Goal: Navigation & Orientation: Find specific page/section

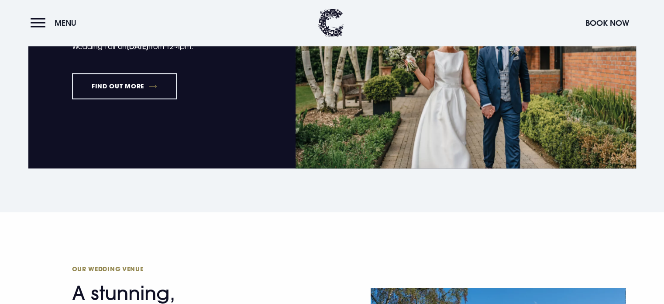
scroll to position [906, 0]
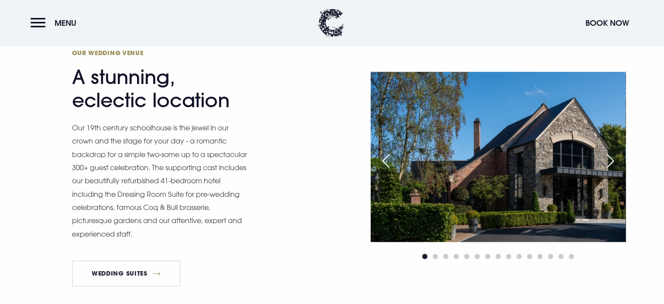
click at [612, 162] on div "Next slide" at bounding box center [611, 160] width 22 height 19
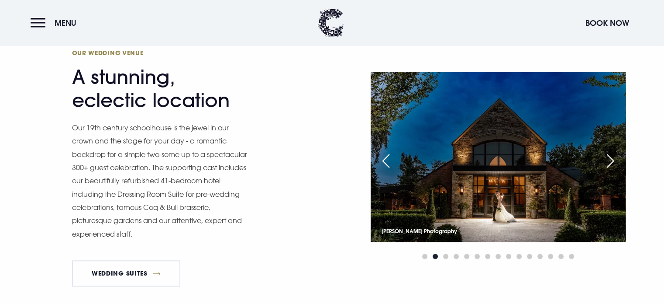
click at [612, 162] on div "Next slide" at bounding box center [611, 160] width 22 height 19
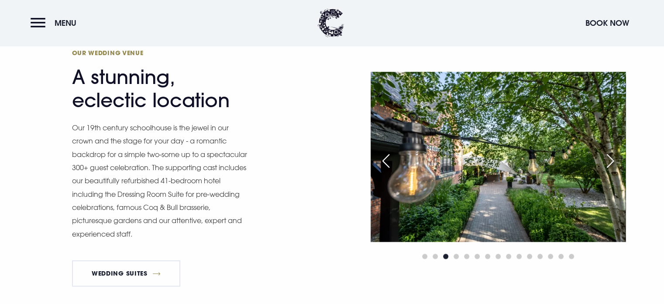
click at [612, 162] on div "Next slide" at bounding box center [611, 160] width 22 height 19
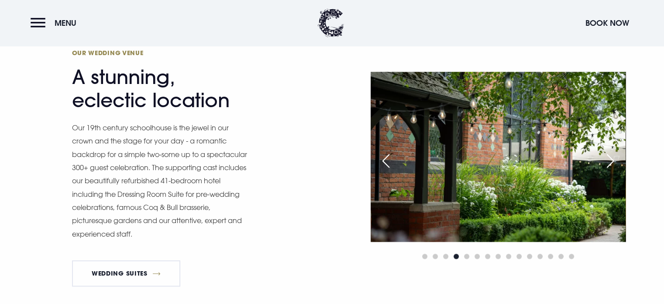
click at [612, 162] on div "Next slide" at bounding box center [611, 160] width 22 height 19
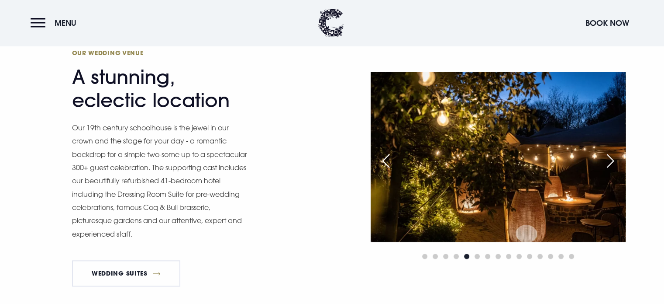
click at [612, 162] on div "Next slide" at bounding box center [611, 160] width 22 height 19
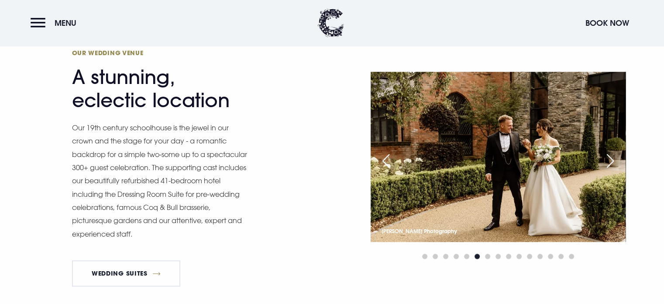
click at [612, 162] on div "Next slide" at bounding box center [611, 160] width 22 height 19
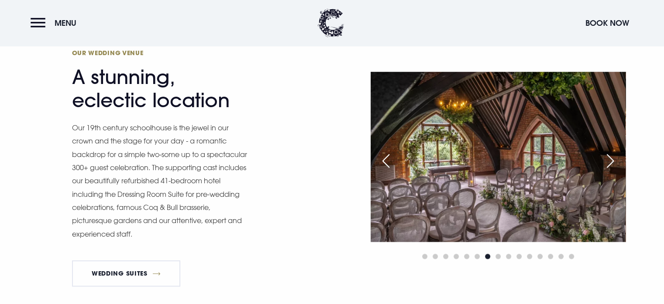
click at [612, 162] on div "Next slide" at bounding box center [611, 160] width 22 height 19
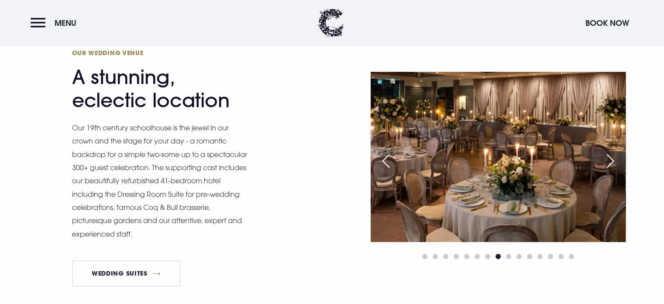
click at [612, 162] on div "Next slide" at bounding box center [611, 160] width 22 height 19
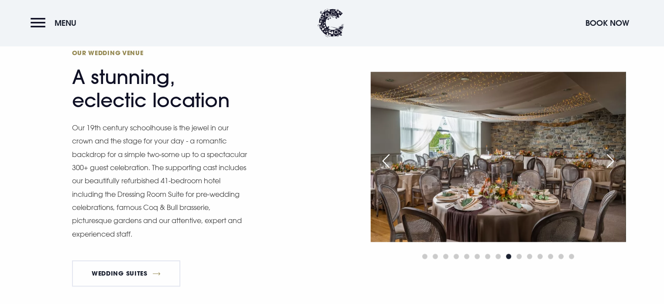
click at [612, 162] on div "Next slide" at bounding box center [611, 160] width 22 height 19
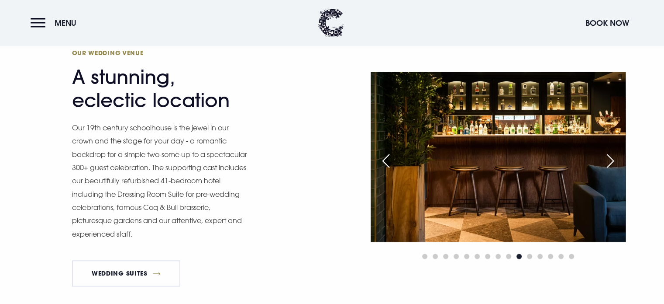
click at [612, 162] on div "Next slide" at bounding box center [611, 160] width 22 height 19
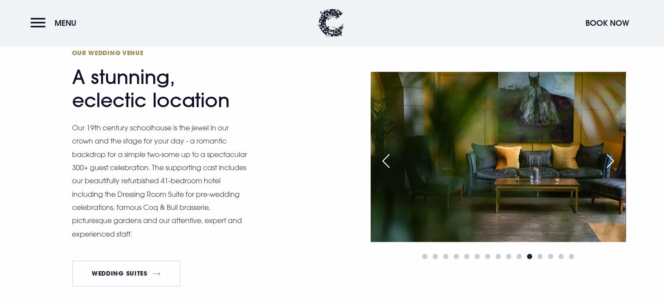
click at [612, 162] on div "Next slide" at bounding box center [611, 160] width 22 height 19
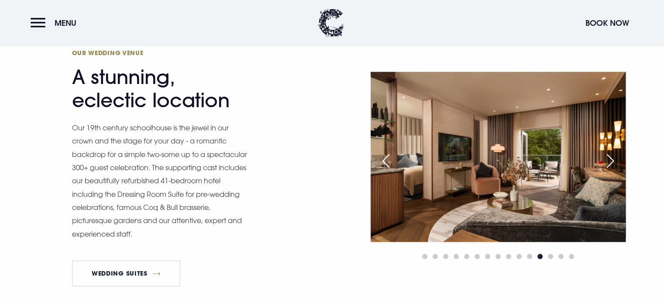
click at [612, 162] on div "Next slide" at bounding box center [611, 160] width 22 height 19
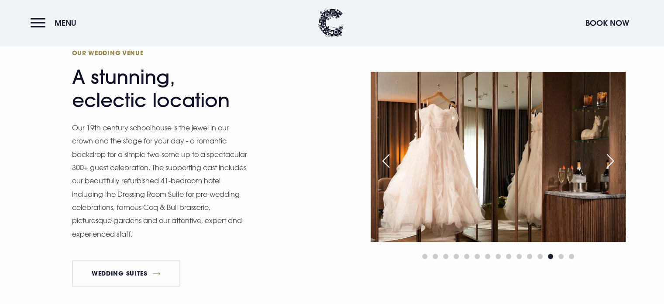
click at [612, 162] on div "Next slide" at bounding box center [611, 160] width 22 height 19
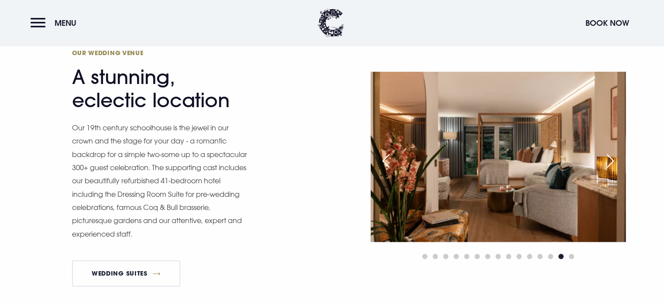
click at [612, 162] on div "Next slide" at bounding box center [611, 160] width 22 height 19
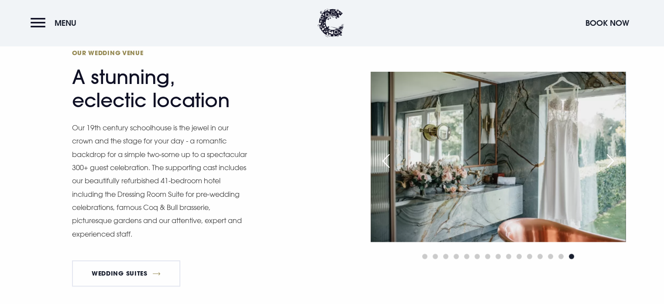
click at [612, 162] on div "Next slide" at bounding box center [611, 160] width 22 height 19
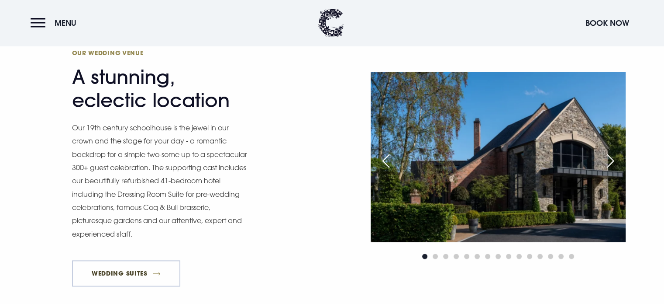
click at [149, 275] on link "Wedding Suites" at bounding box center [126, 273] width 109 height 26
